Goal: Task Accomplishment & Management: Use online tool/utility

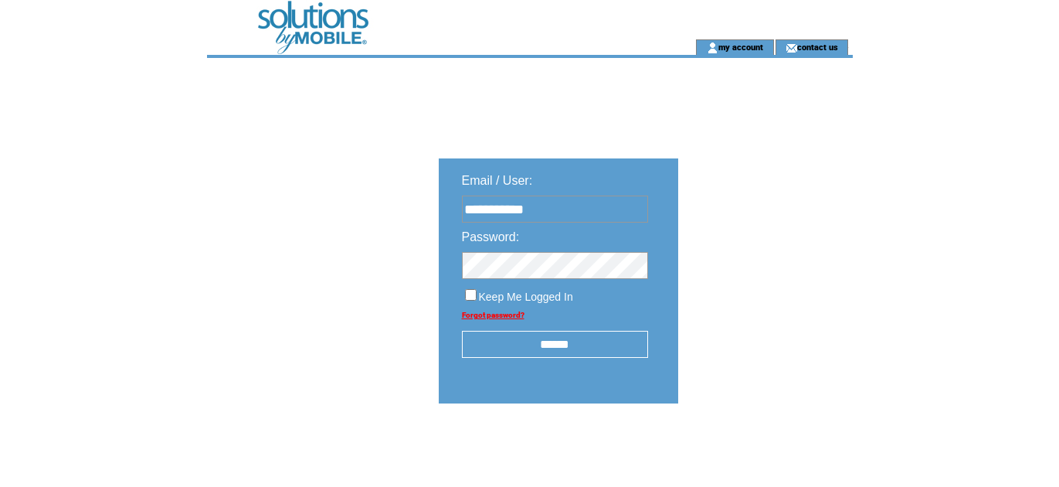
type input "**********"
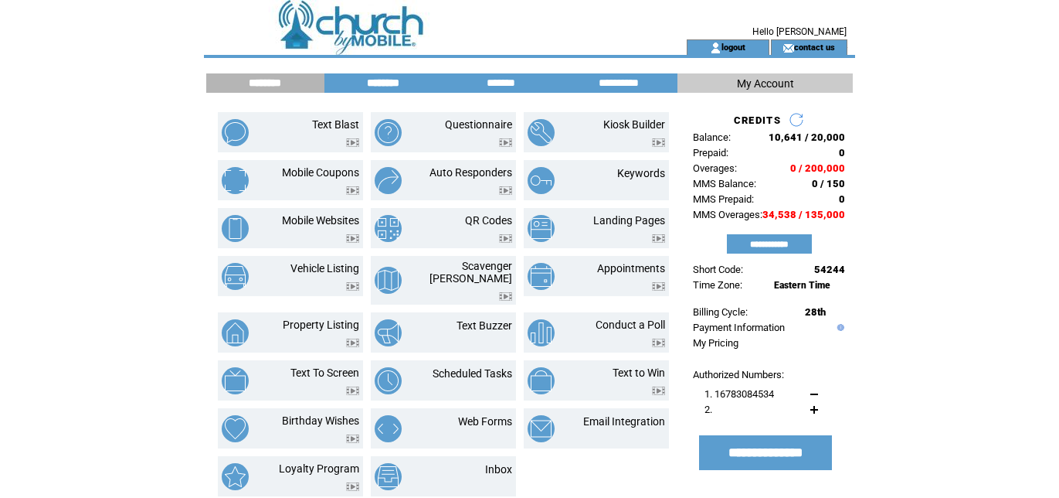
click at [389, 86] on input "********" at bounding box center [383, 82] width 116 height 13
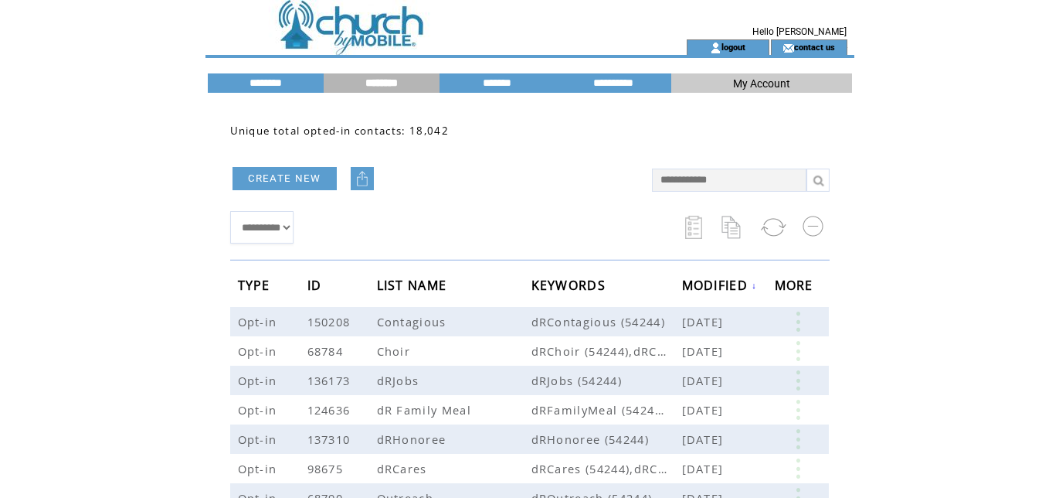
click at [417, 34] on td at bounding box center [419, 19] width 424 height 39
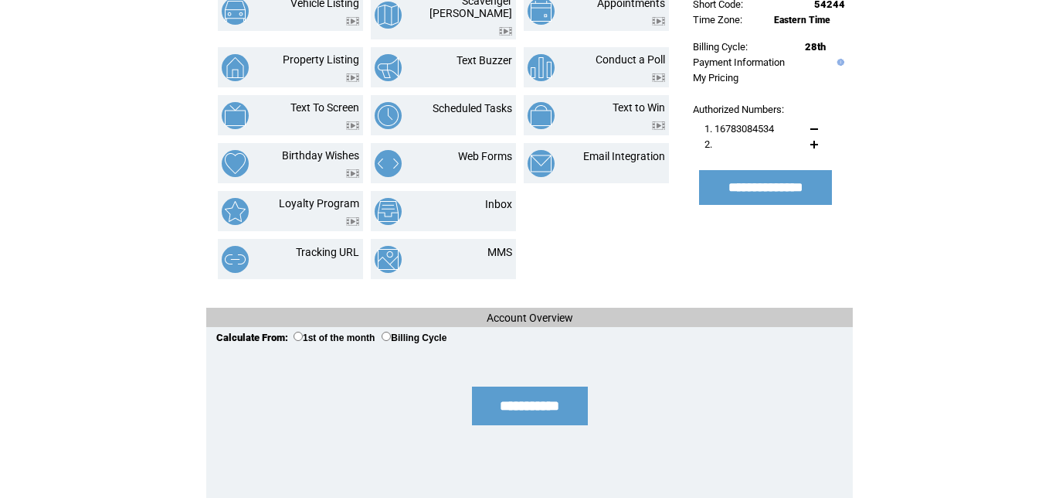
scroll to position [280, 0]
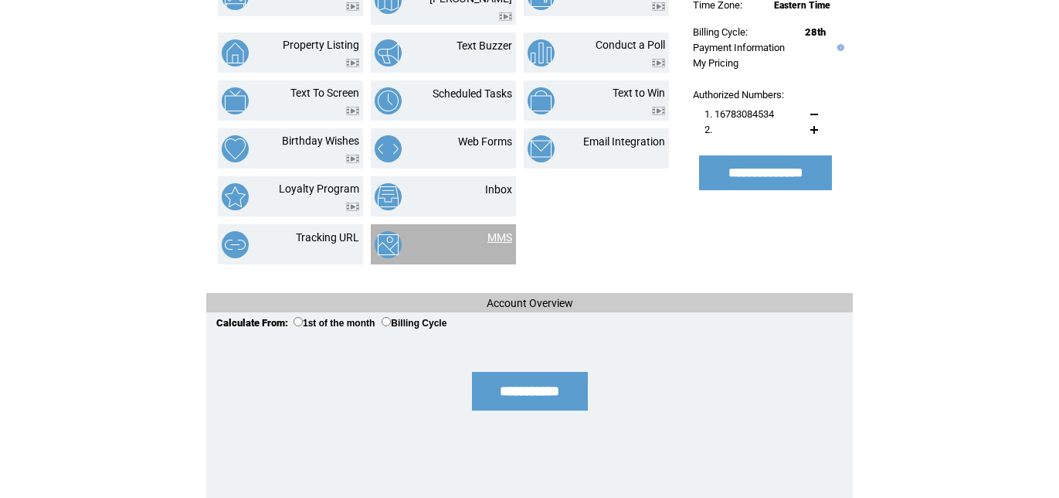
click at [504, 231] on link "MMS" at bounding box center [500, 237] width 25 height 12
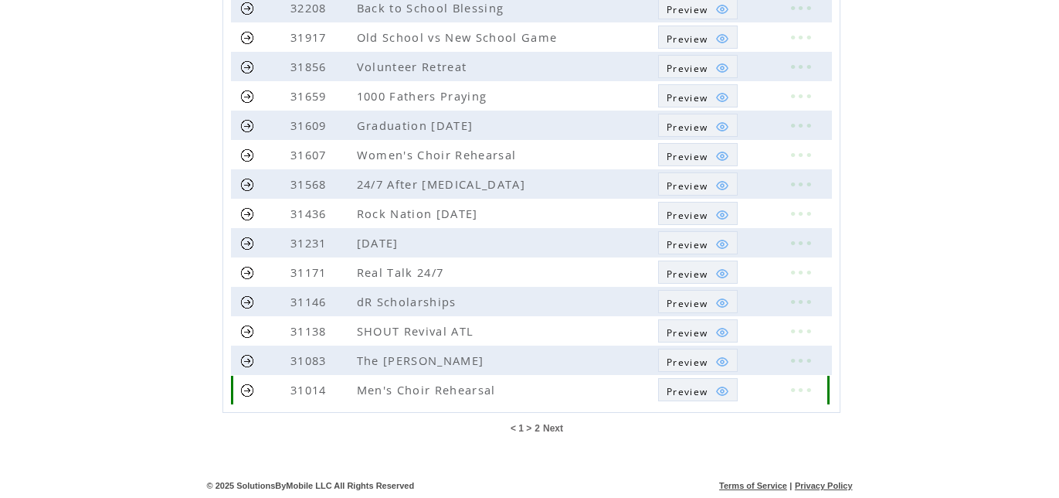
scroll to position [413, 0]
click at [546, 429] on span "Next" at bounding box center [553, 428] width 20 height 11
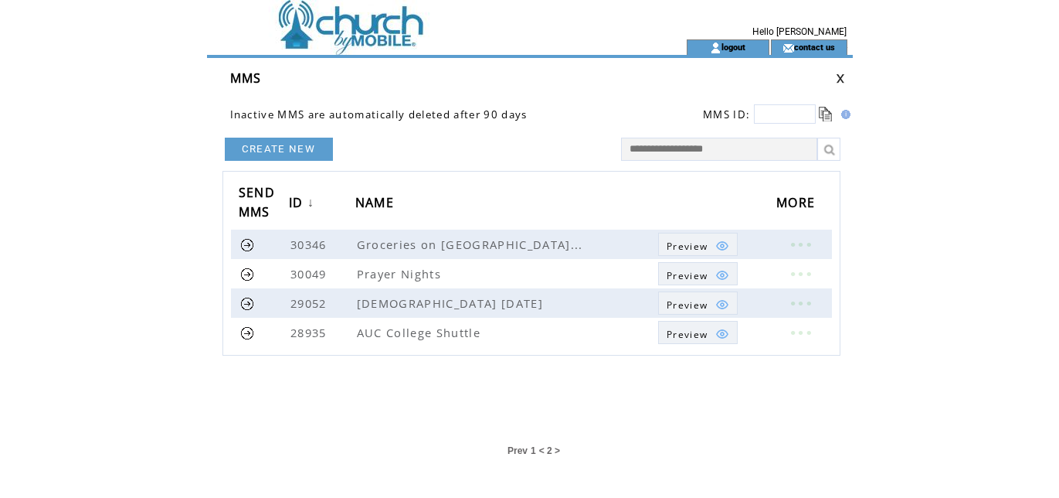
click at [527, 450] on span "Prev" at bounding box center [518, 450] width 20 height 11
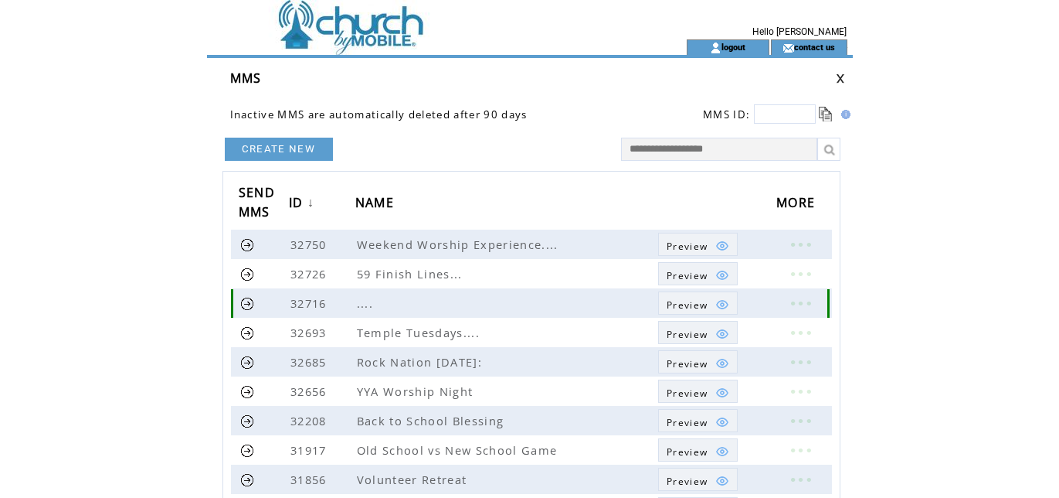
click at [668, 303] on link "Preview" at bounding box center [698, 302] width 80 height 23
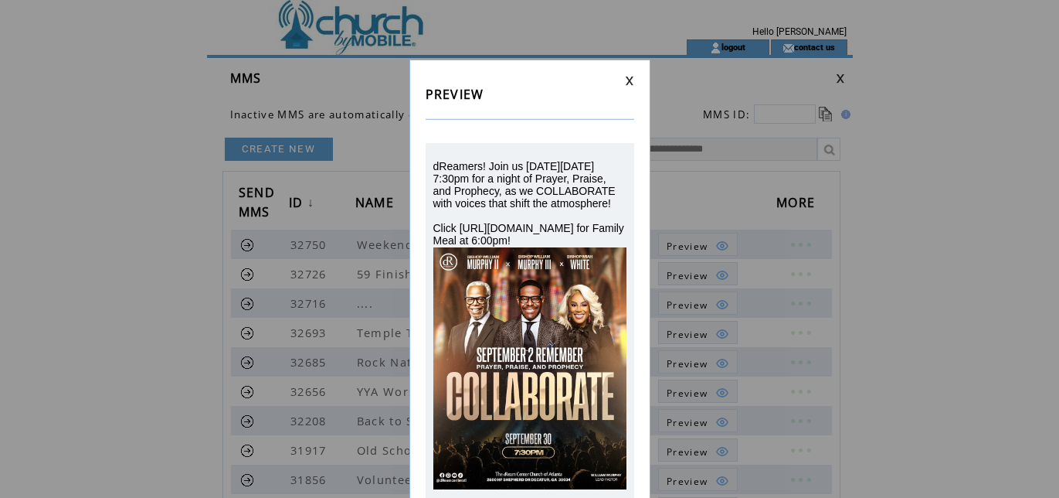
click at [634, 80] on link at bounding box center [629, 81] width 9 height 10
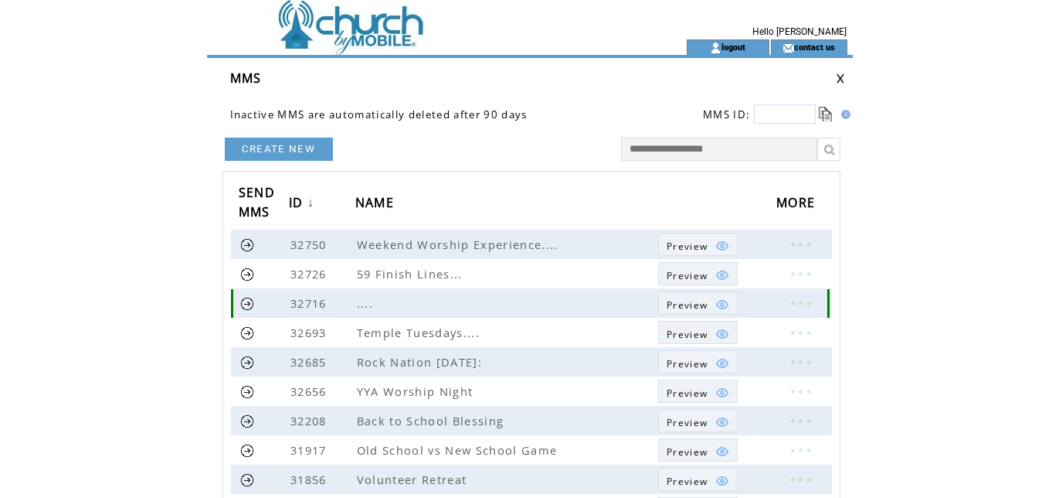
click at [794, 302] on link at bounding box center [800, 303] width 46 height 20
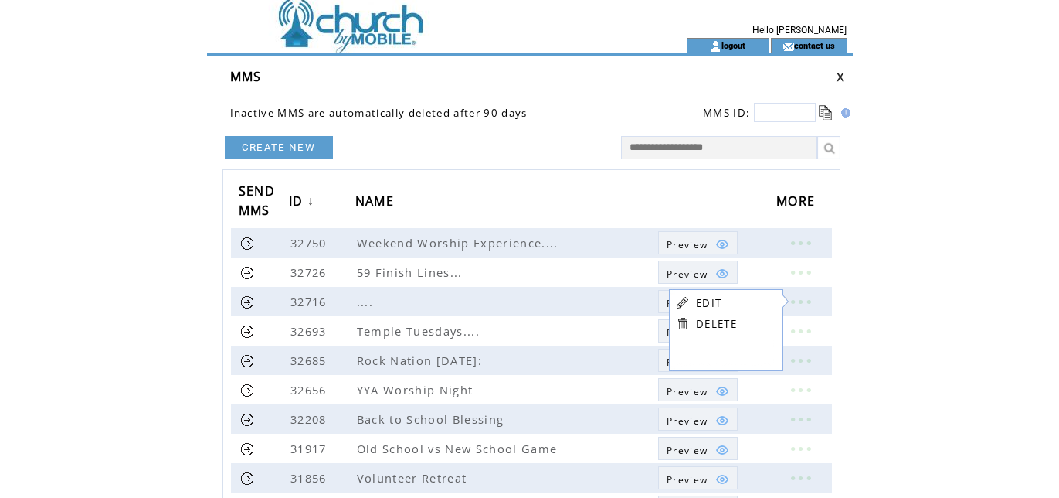
click at [705, 303] on link "EDIT" at bounding box center [708, 303] width 25 height 14
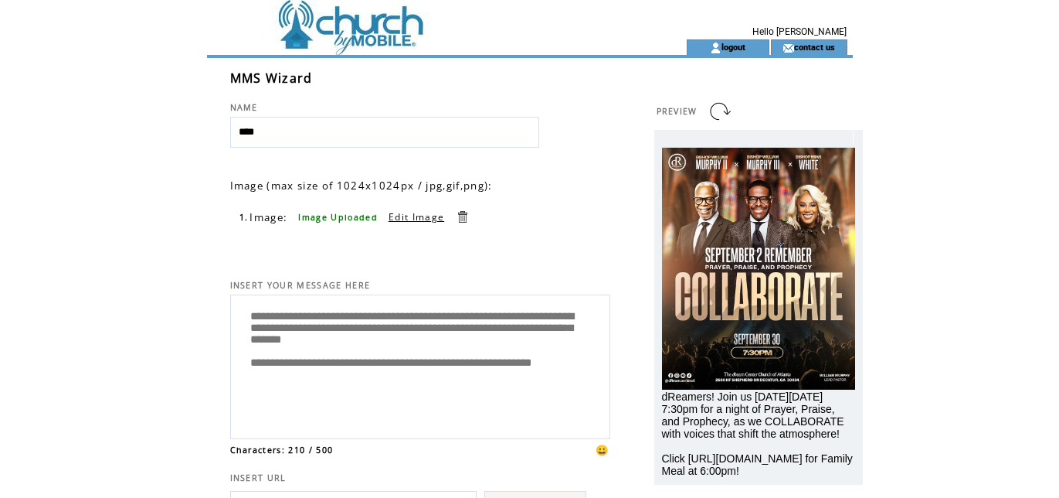
scroll to position [4, 0]
drag, startPoint x: 274, startPoint y: 393, endPoint x: 252, endPoint y: 314, distance: 81.0
click at [252, 314] on textarea "**********" at bounding box center [420, 364] width 363 height 131
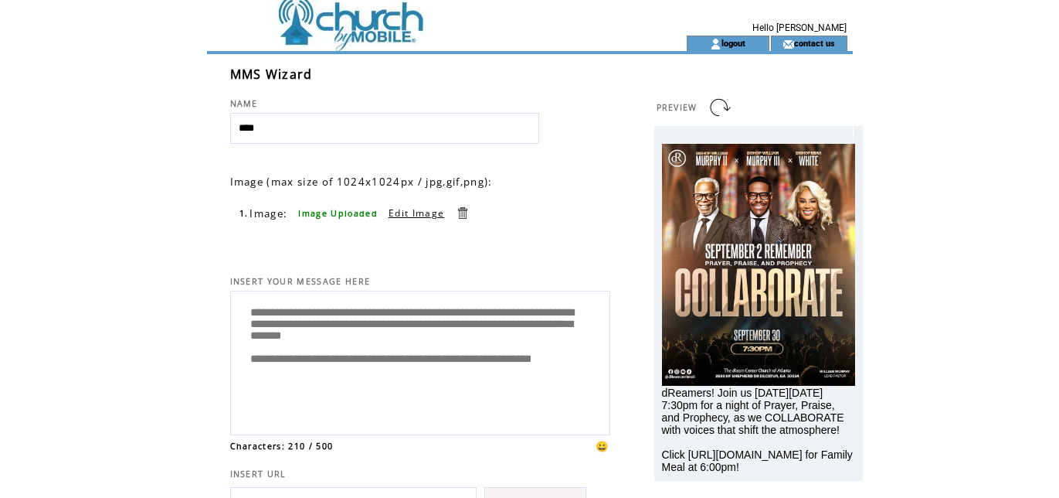
click at [373, 17] on td at bounding box center [419, 15] width 424 height 39
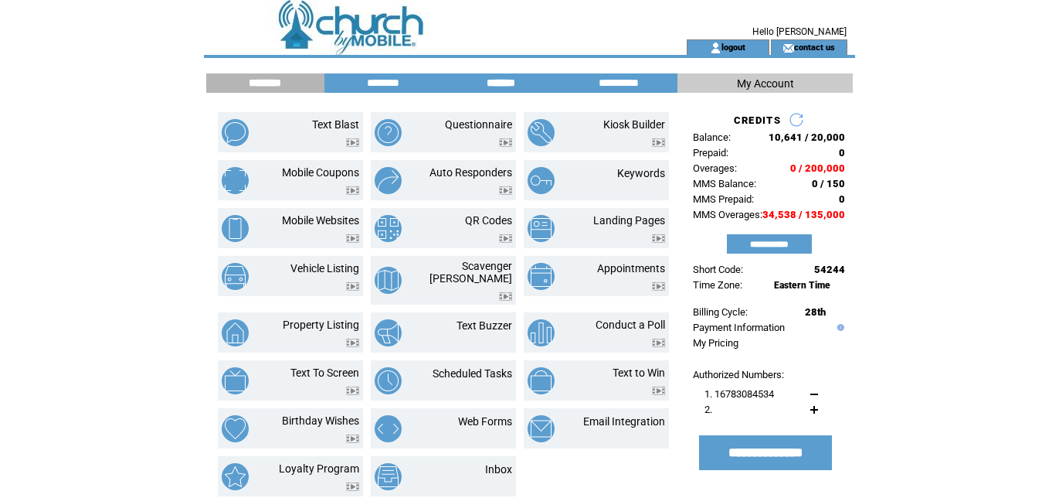
click at [521, 82] on input "*******" at bounding box center [501, 82] width 116 height 13
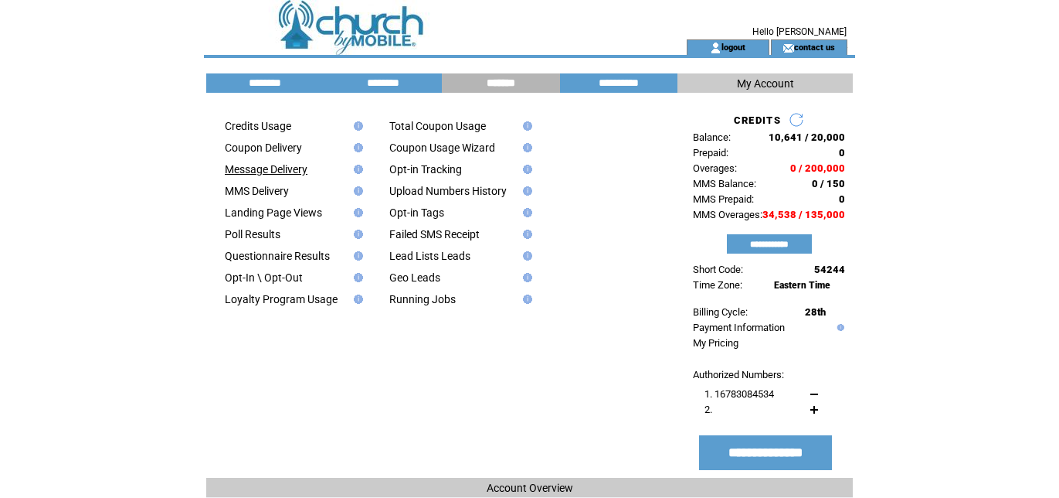
click at [272, 172] on link "Message Delivery" at bounding box center [266, 169] width 83 height 12
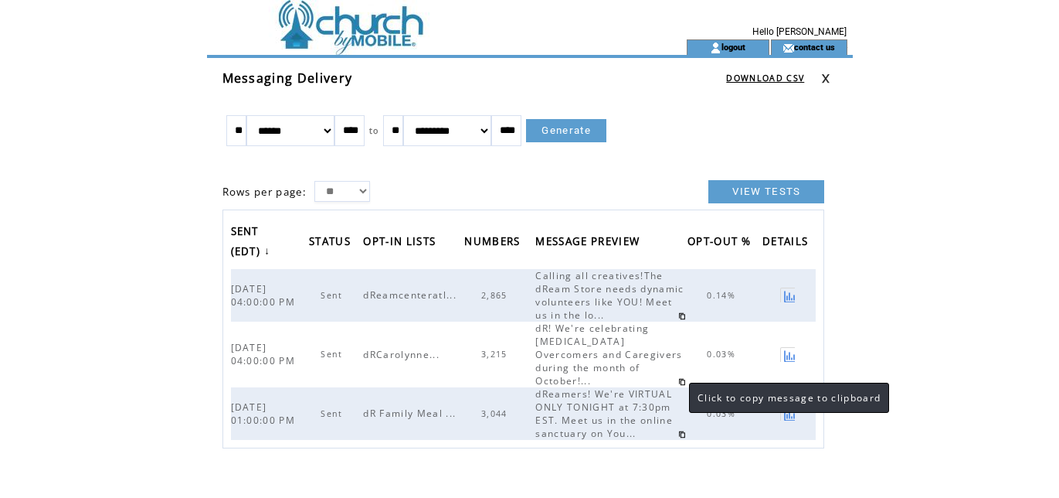
click at [678, 382] on link at bounding box center [682, 382] width 8 height 8
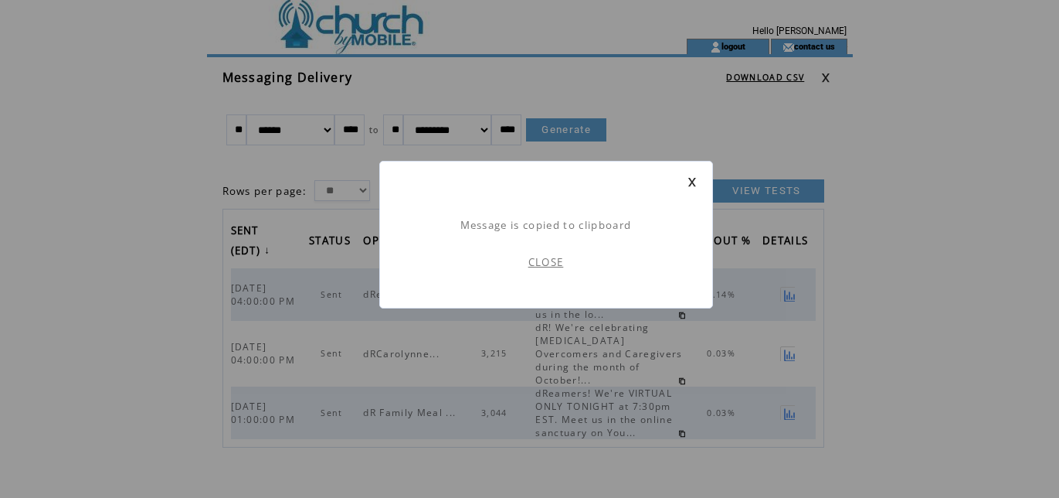
click at [542, 264] on link "CLOSE" at bounding box center [547, 262] width 36 height 14
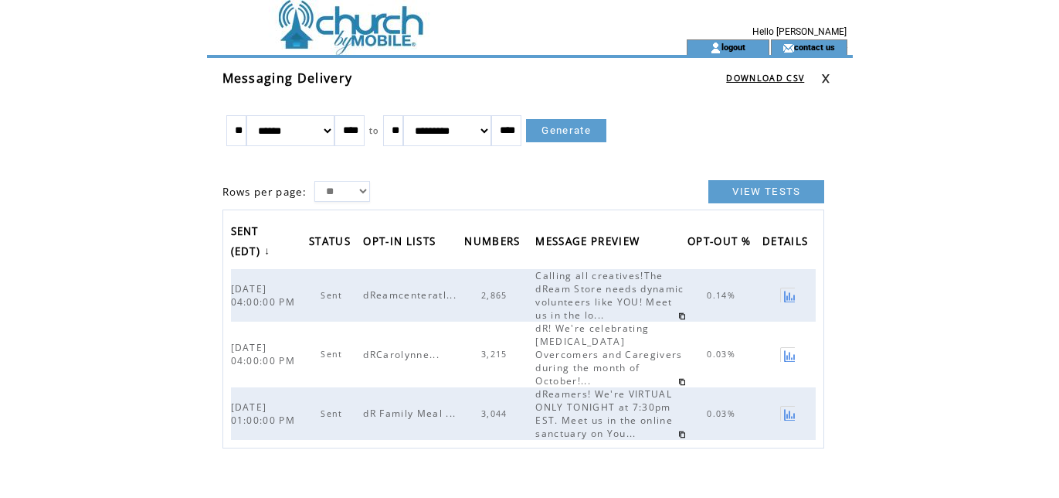
click at [348, 22] on td at bounding box center [419, 19] width 424 height 39
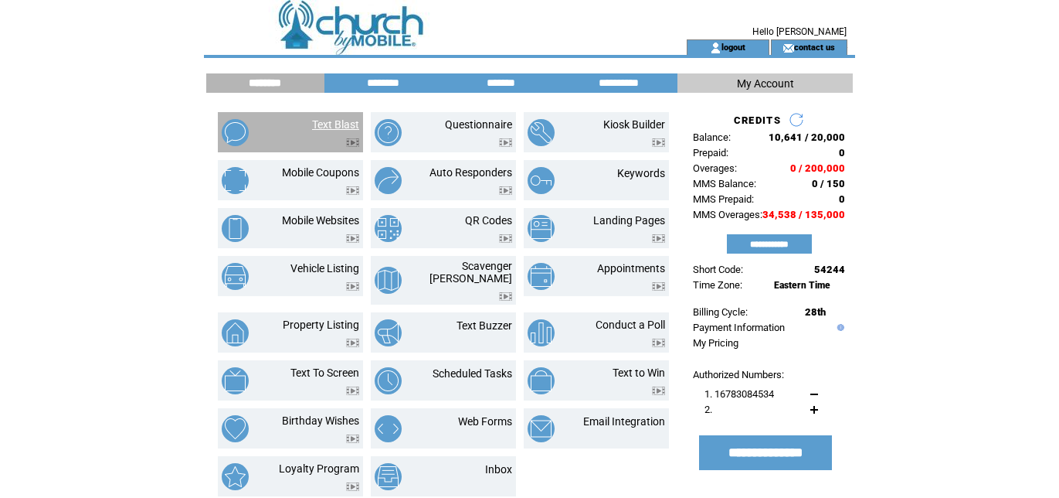
click at [345, 119] on link "Text Blast" at bounding box center [335, 124] width 47 height 12
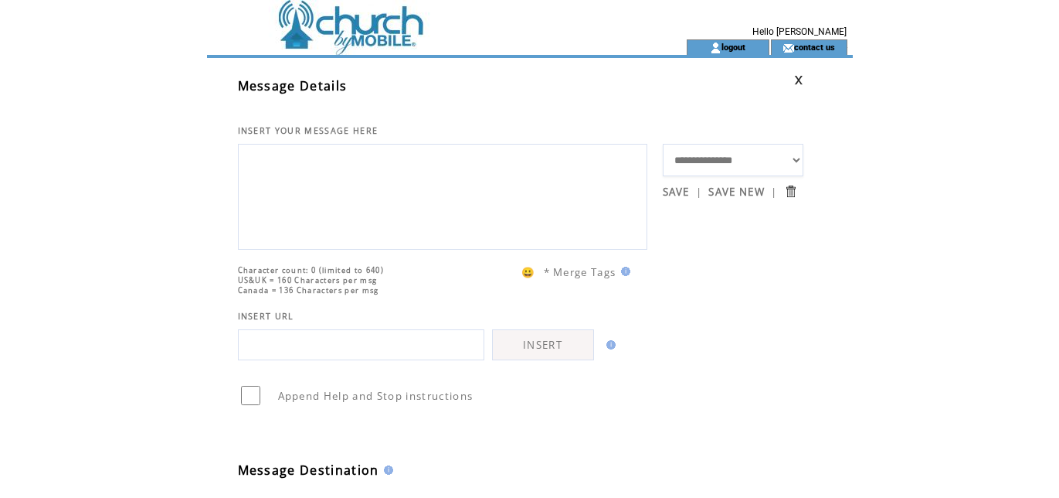
click at [300, 162] on textarea at bounding box center [442, 194] width 393 height 93
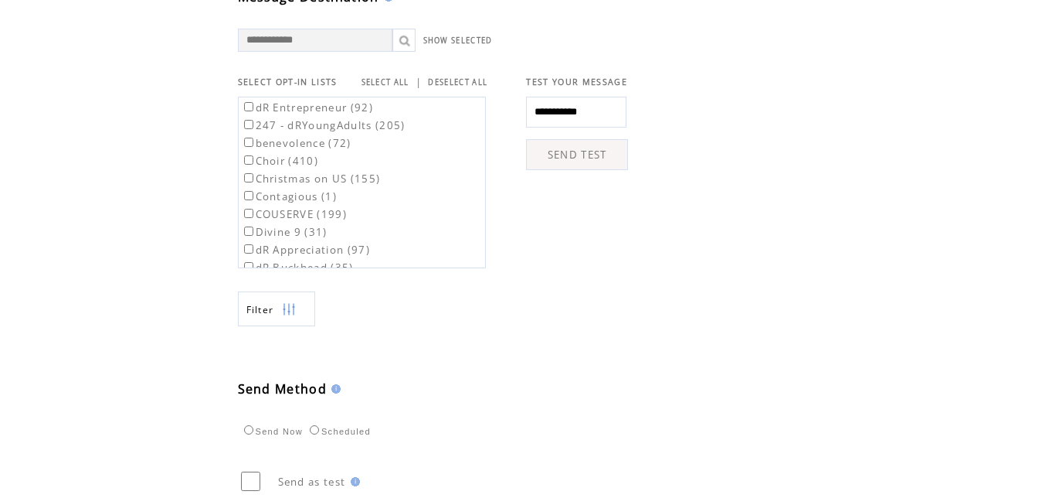
scroll to position [492, 0]
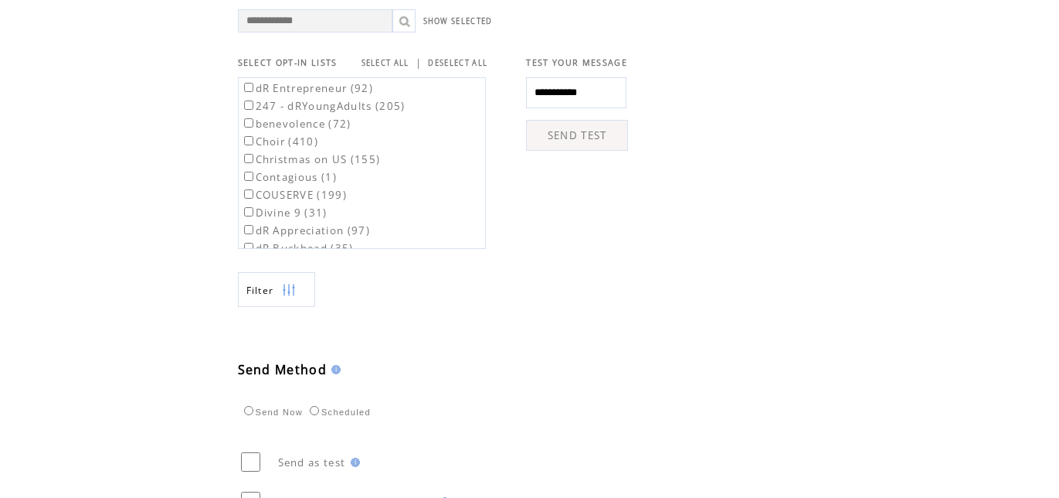
type textarea "**********"
click at [615, 151] on link "SEND TEST" at bounding box center [577, 135] width 102 height 31
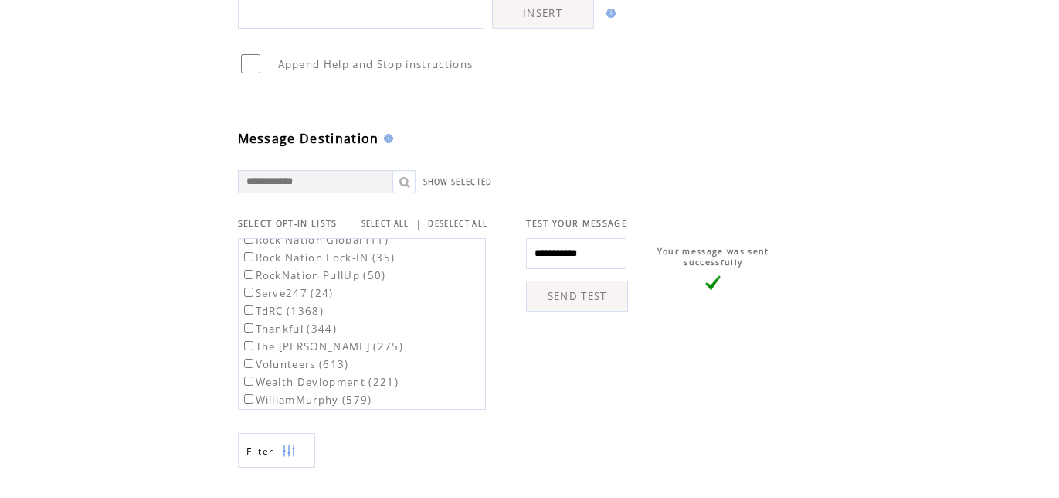
scroll to position [1609, 0]
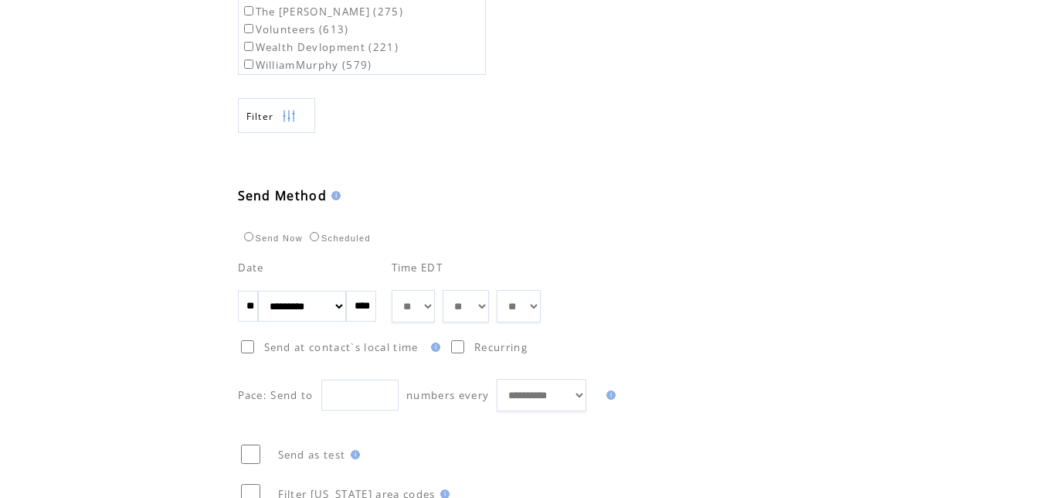
scroll to position [699, 0]
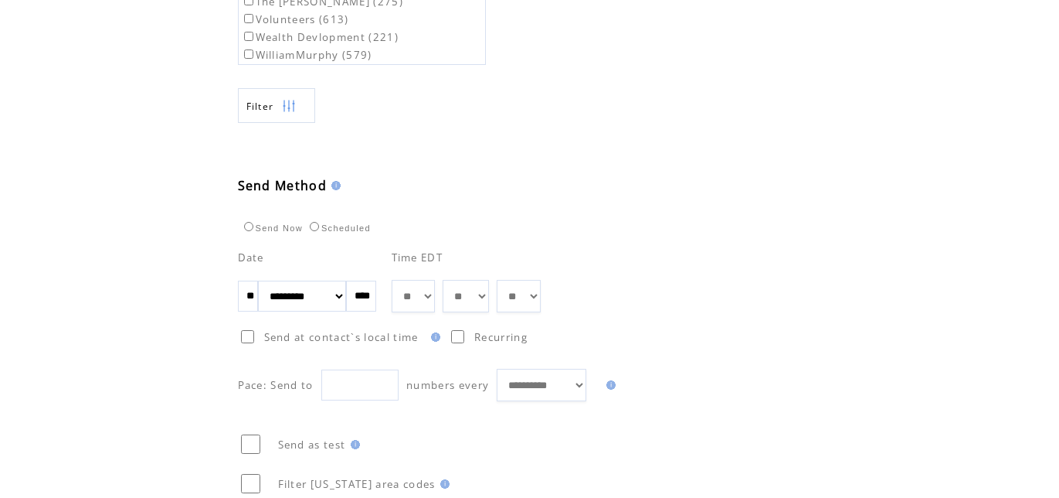
select select "*"
drag, startPoint x: 447, startPoint y: 296, endPoint x: 482, endPoint y: 310, distance: 37.5
click at [481, 310] on tr "** ** ** ** ** ** ** ** ** ** ** ** ** ** ** ** ** ** ** ** ** ** ** ** ** ** *…" at bounding box center [466, 296] width 149 height 32
select select "*"
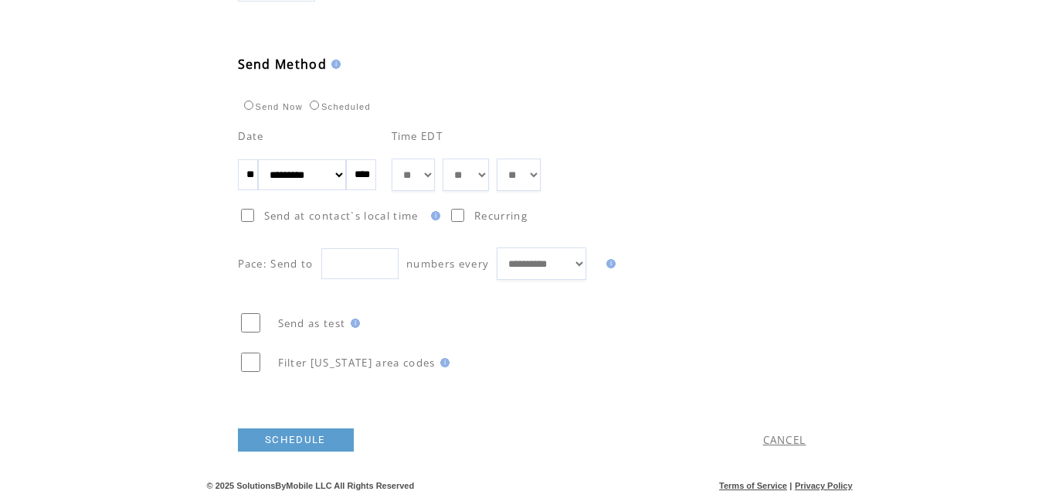
scroll to position [829, 0]
click at [291, 444] on link "SCHEDULE" at bounding box center [296, 439] width 116 height 23
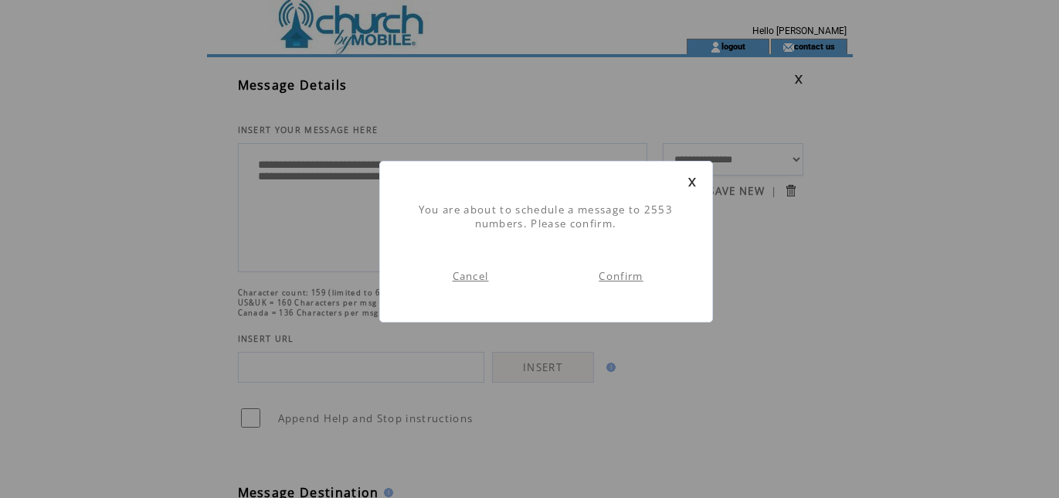
scroll to position [7, 0]
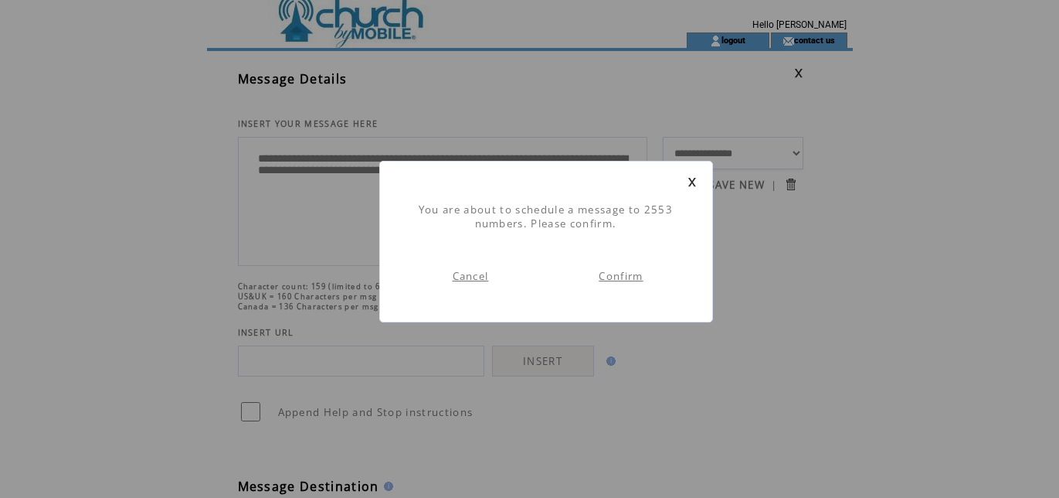
click at [614, 276] on link "Confirm" at bounding box center [621, 276] width 44 height 14
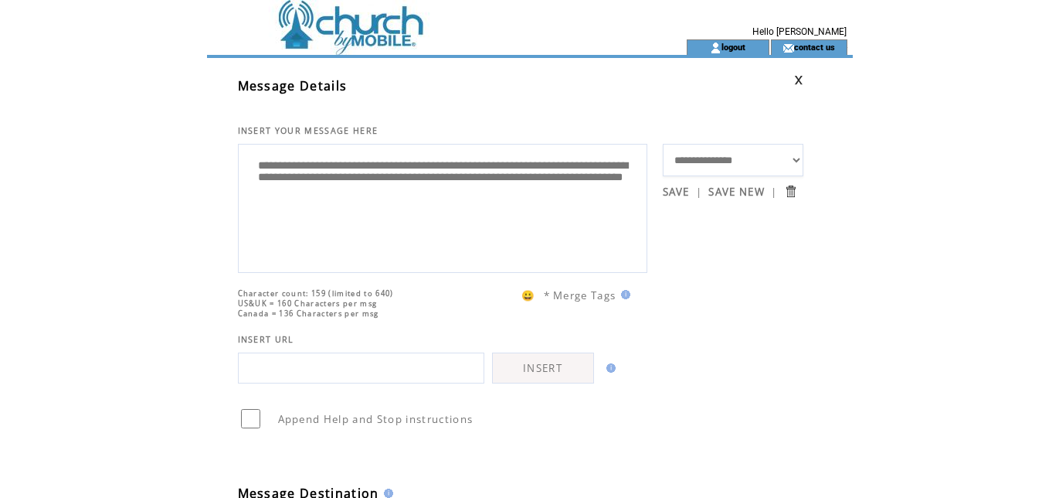
scroll to position [1, 0]
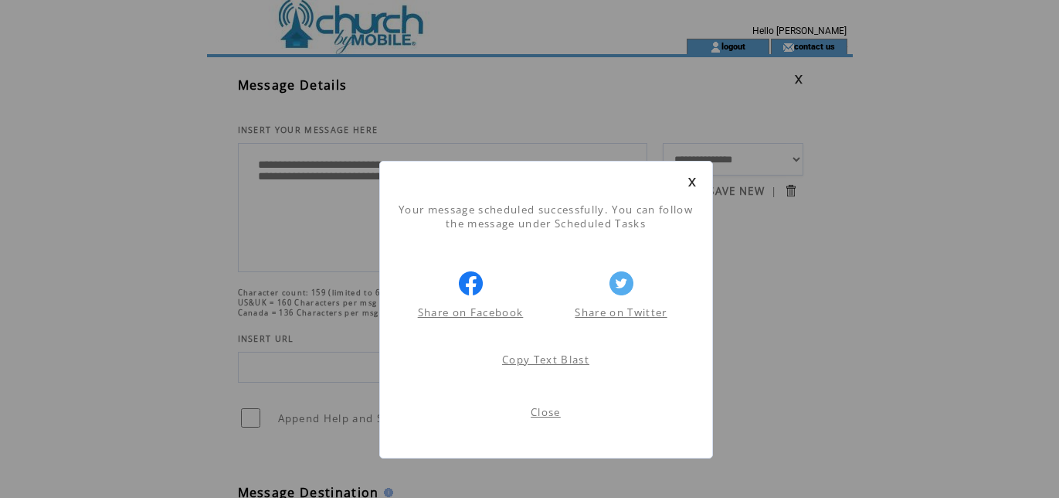
click at [547, 418] on link "Close" at bounding box center [546, 412] width 30 height 14
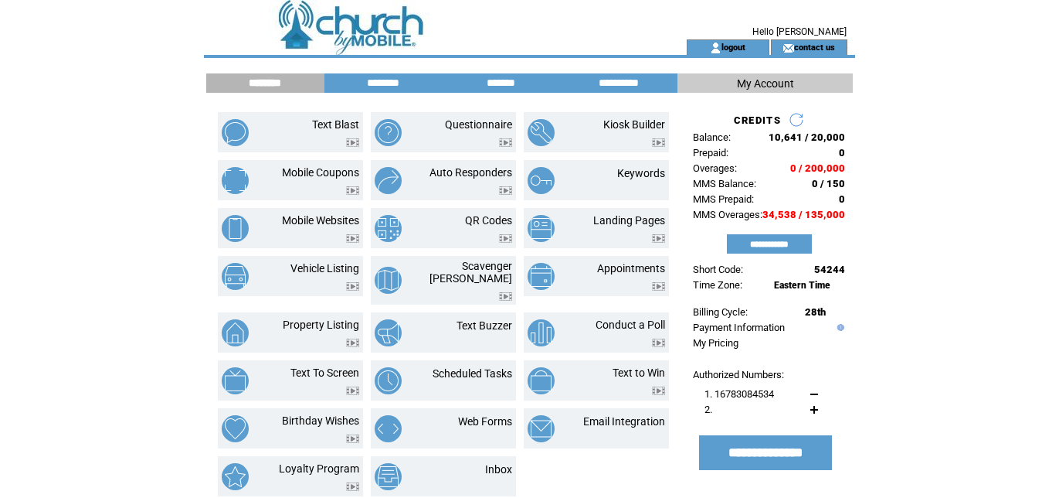
click at [385, 36] on td at bounding box center [419, 19] width 424 height 39
drag, startPoint x: 658, startPoint y: 8, endPoint x: 677, endPoint y: -5, distance: 22.3
click at [677, 0] on html "**********" at bounding box center [529, 249] width 1059 height 498
click at [907, 55] on html "**********" at bounding box center [529, 249] width 1059 height 498
click at [382, 19] on td at bounding box center [419, 19] width 424 height 39
